Goal: Register for event/course

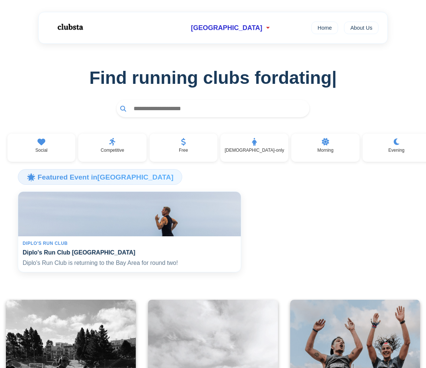
click at [147, 256] on h4 "Diplo's Run Club [GEOGRAPHIC_DATA]" at bounding box center [130, 252] width 214 height 7
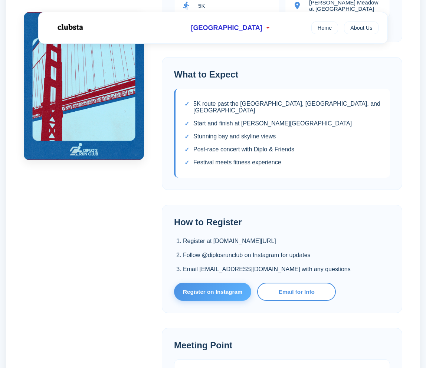
scroll to position [393, 0]
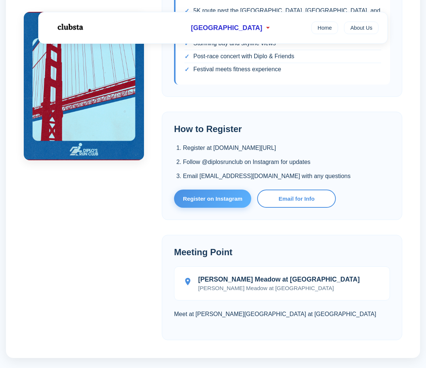
drag, startPoint x: 214, startPoint y: 142, endPoint x: 318, endPoint y: 144, distance: 103.6
click at [318, 144] on li "Register at [DOMAIN_NAME][URL]" at bounding box center [286, 148] width 207 height 10
copy li "[DOMAIN_NAME][URL]"
